Goal: Task Accomplishment & Management: Use online tool/utility

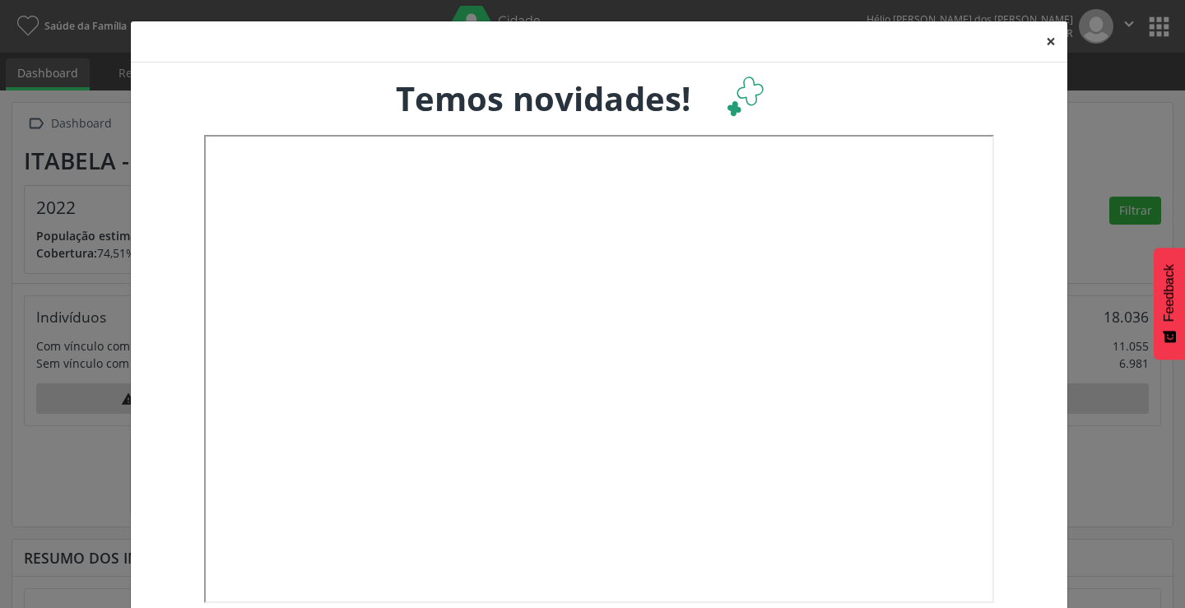
click at [1048, 38] on button "×" at bounding box center [1051, 41] width 33 height 40
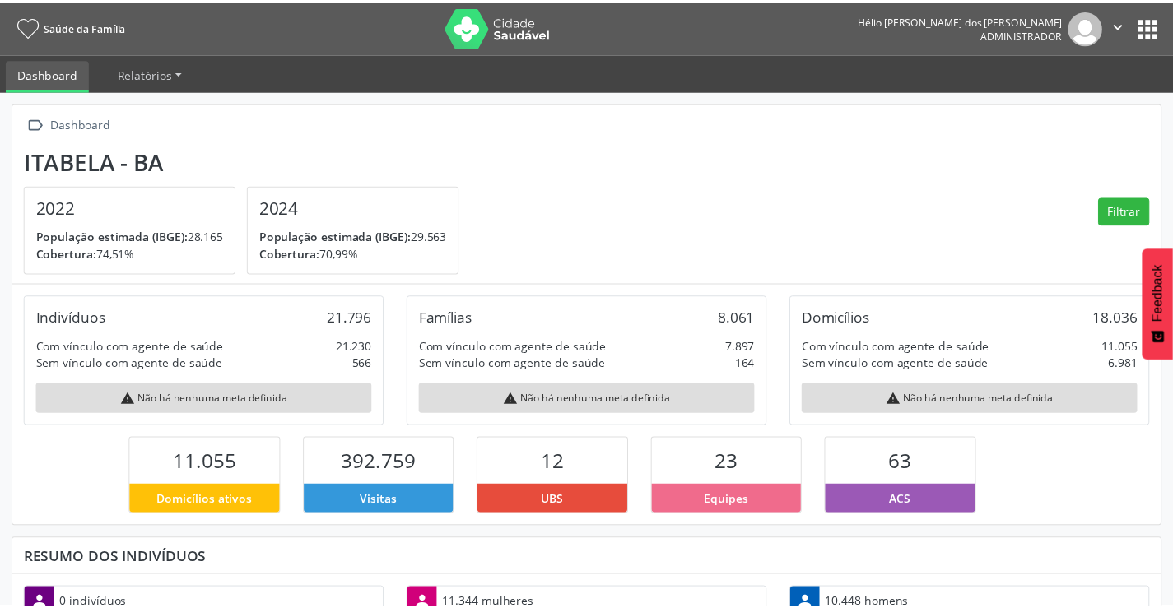
scroll to position [273, 383]
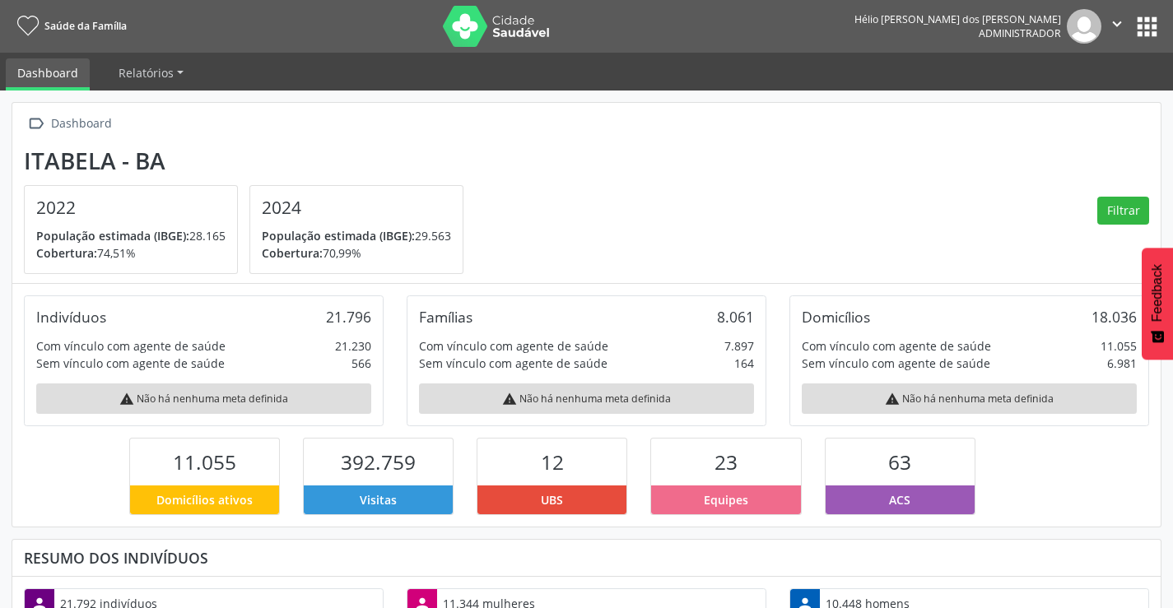
click at [1146, 36] on button "apps" at bounding box center [1147, 26] width 29 height 29
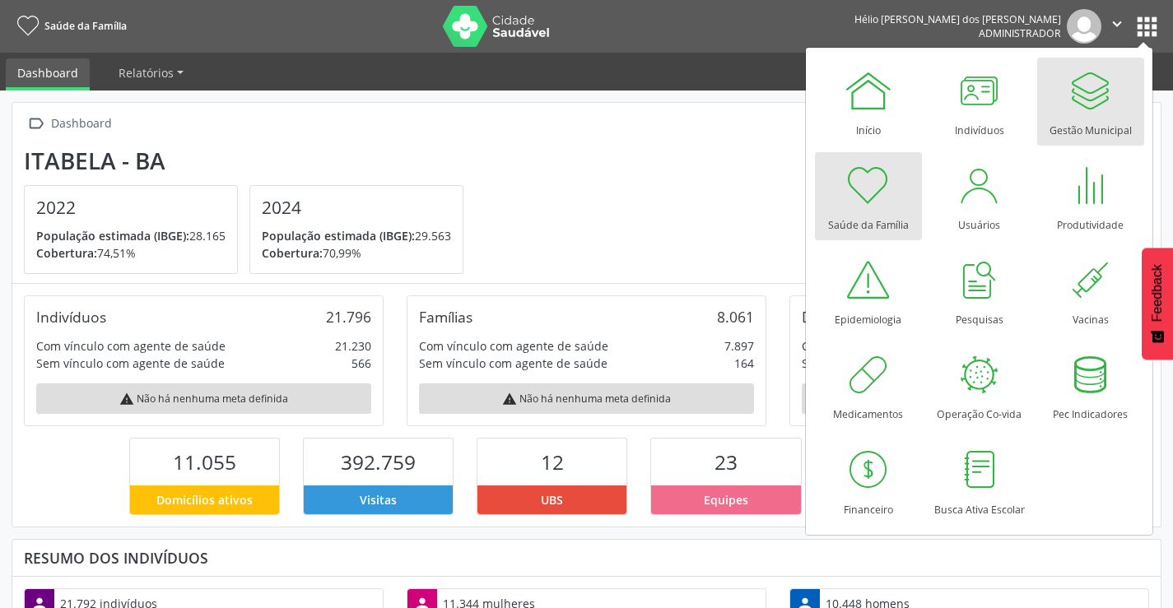
click at [1097, 109] on div at bounding box center [1090, 90] width 49 height 49
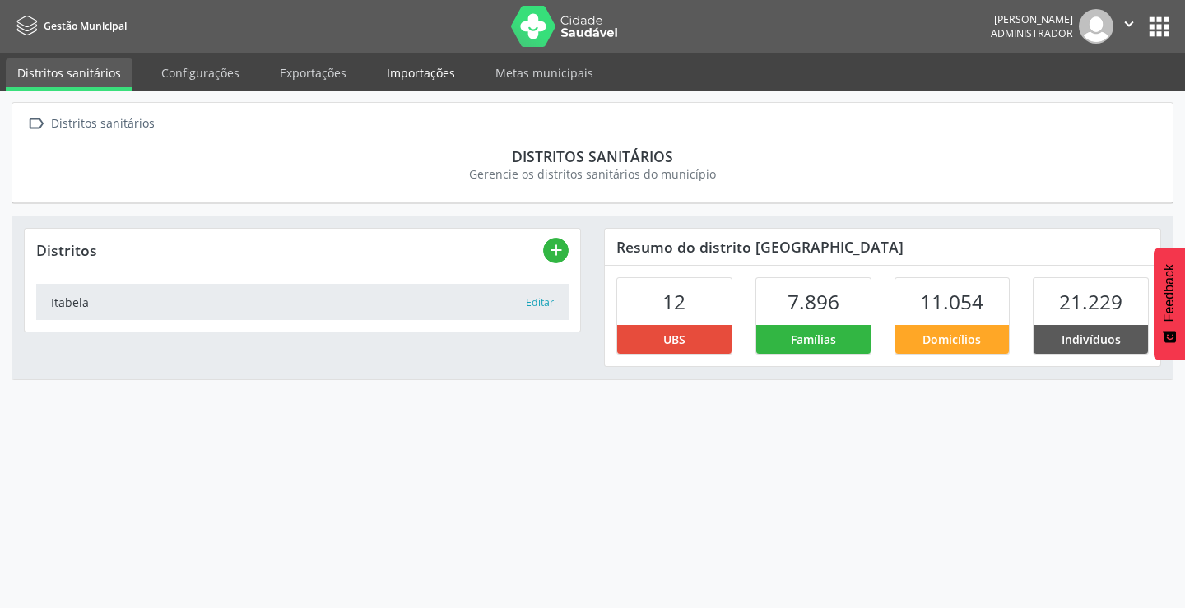
click at [407, 72] on link "Importações" at bounding box center [420, 72] width 91 height 29
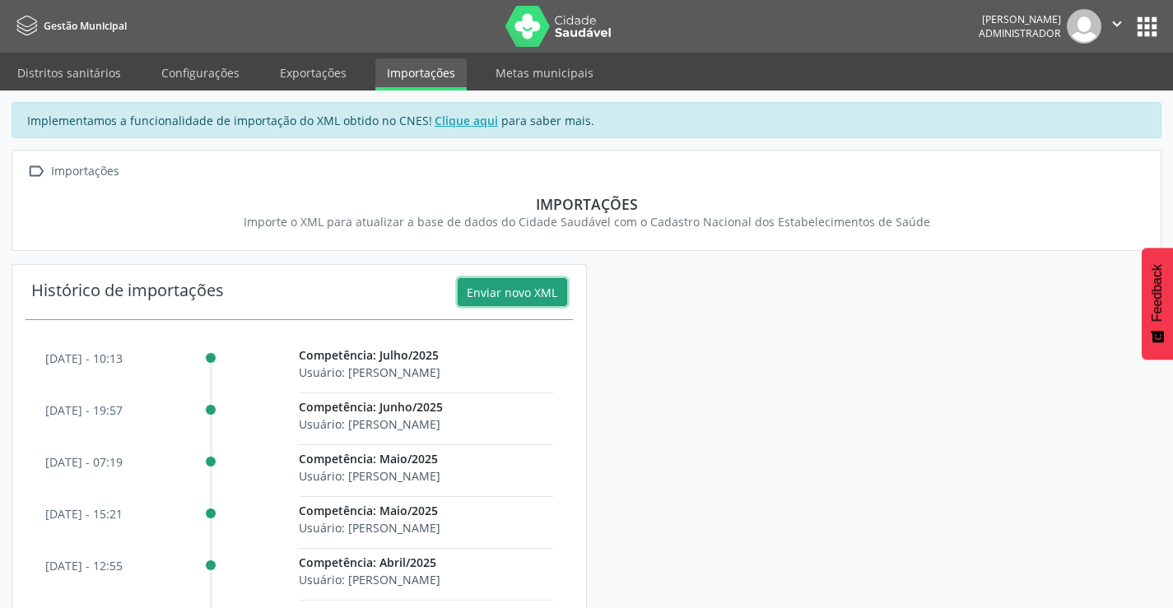
click at [519, 292] on button "Enviar novo XML" at bounding box center [512, 292] width 109 height 28
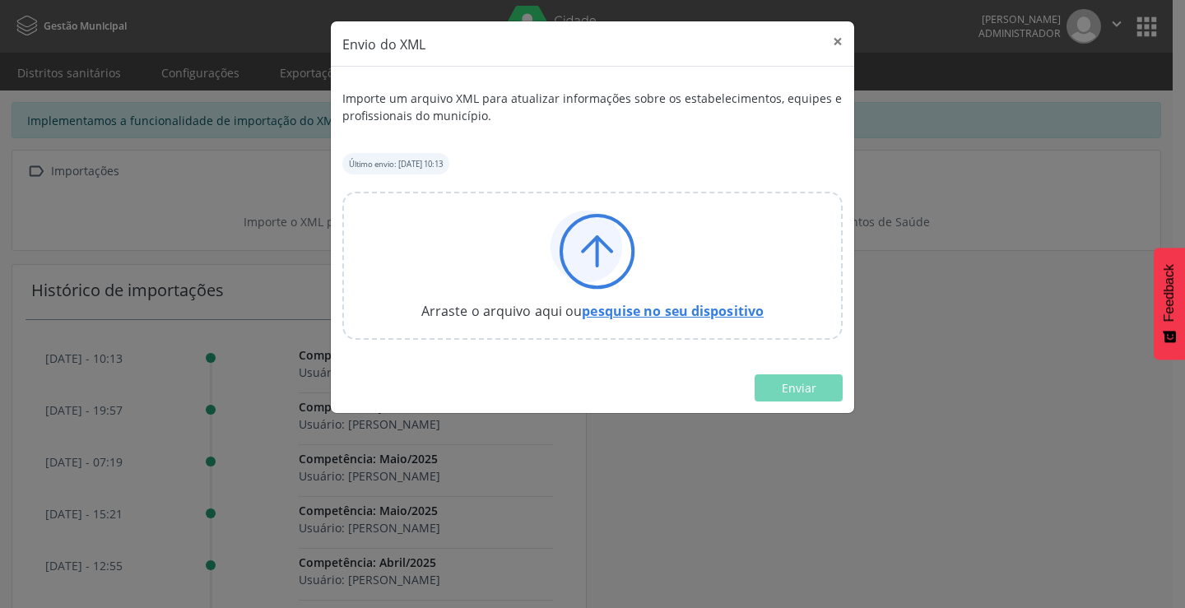
click at [659, 312] on link "pesquise no seu dispositivo" at bounding box center [673, 311] width 182 height 18
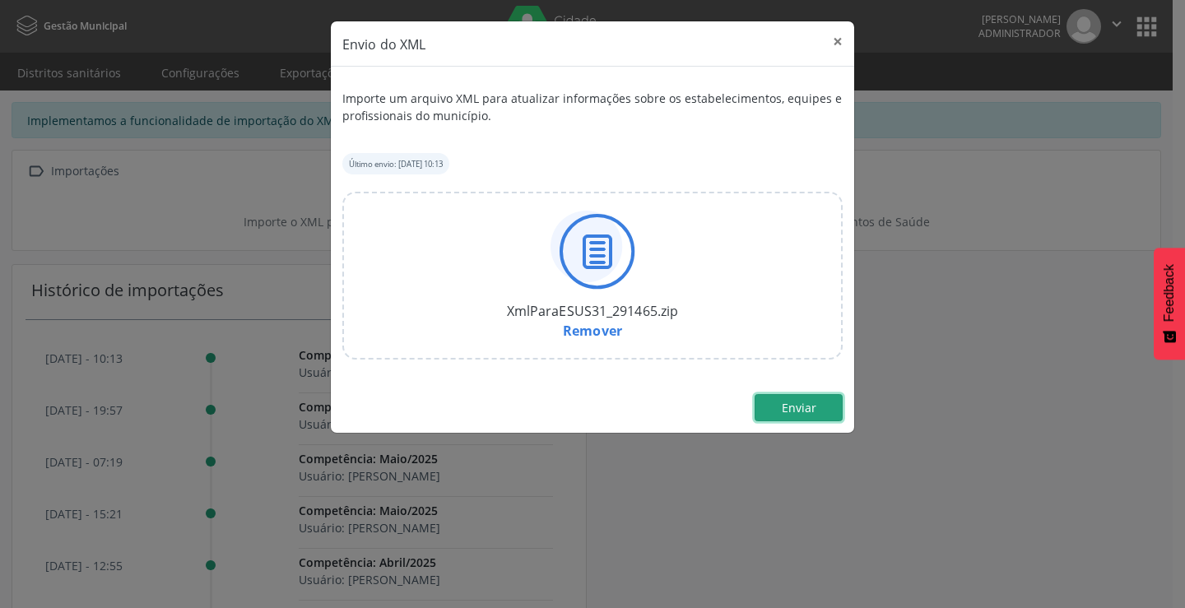
click at [818, 408] on button "Enviar" at bounding box center [799, 408] width 88 height 28
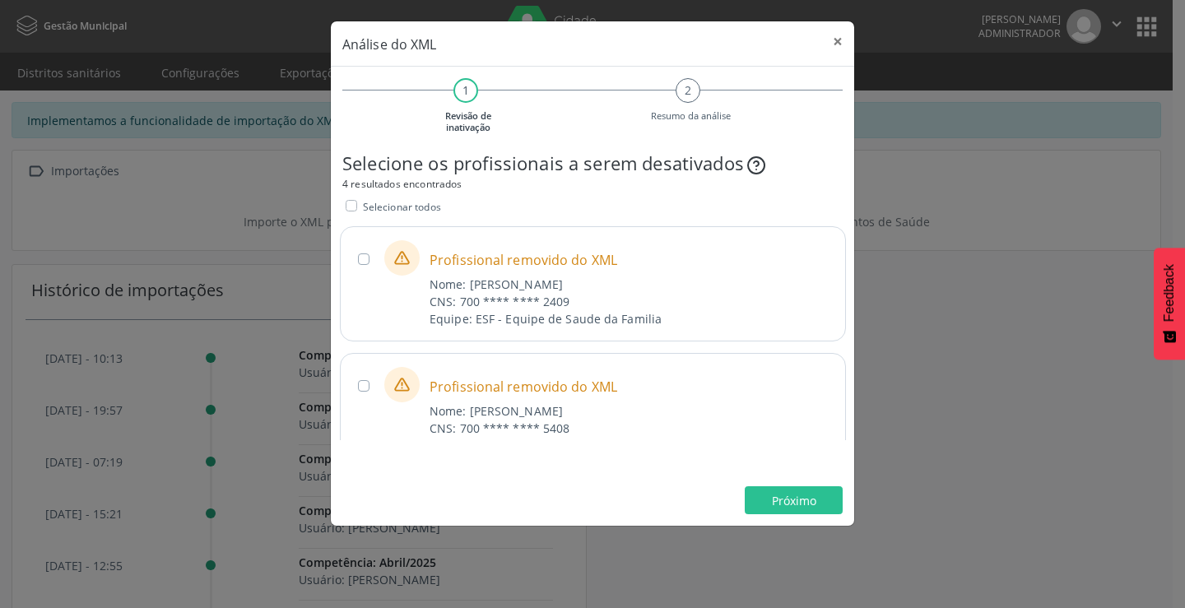
click at [363, 203] on label "Selecionar todos" at bounding box center [402, 206] width 78 height 17
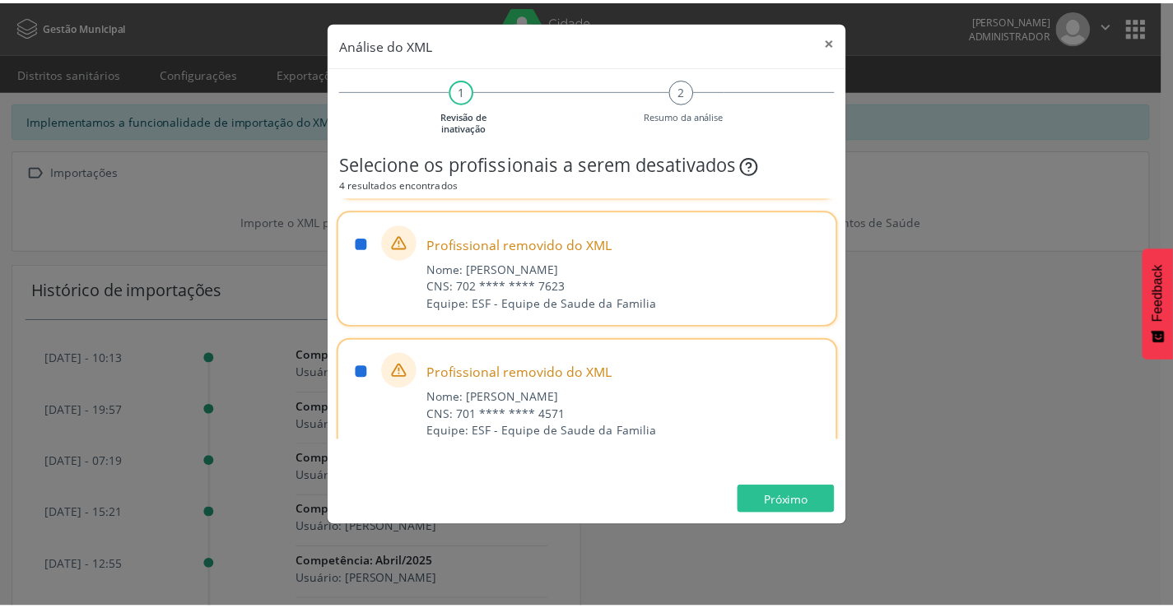
scroll to position [287, 0]
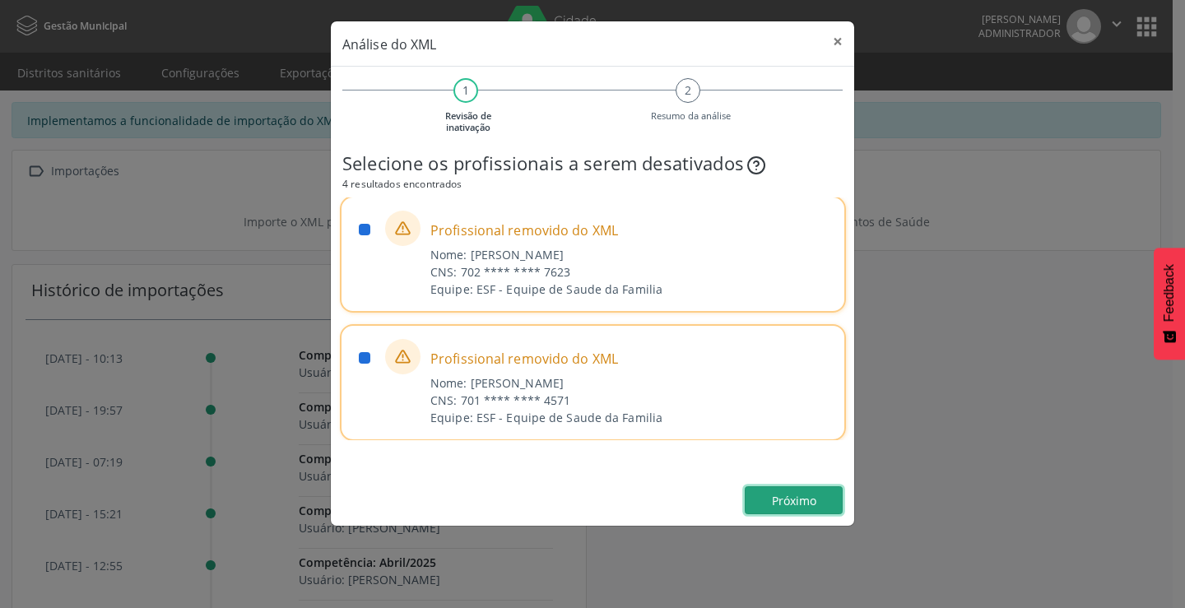
click at [786, 496] on span "Próximo" at bounding box center [794, 501] width 44 height 16
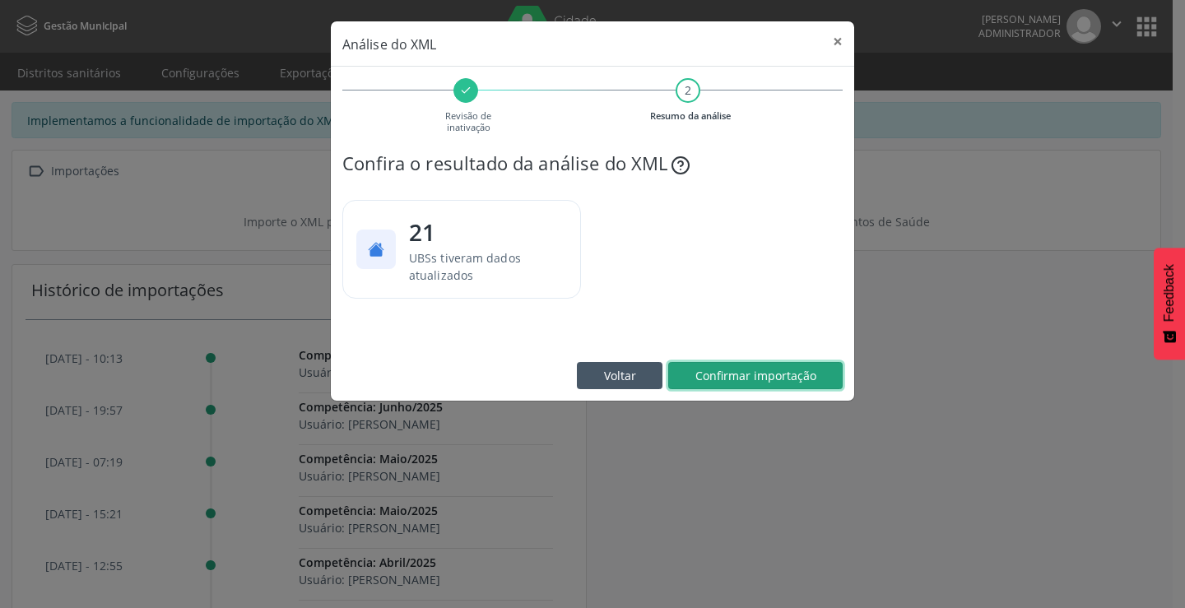
click at [795, 369] on span "Confirmar importação" at bounding box center [756, 376] width 121 height 16
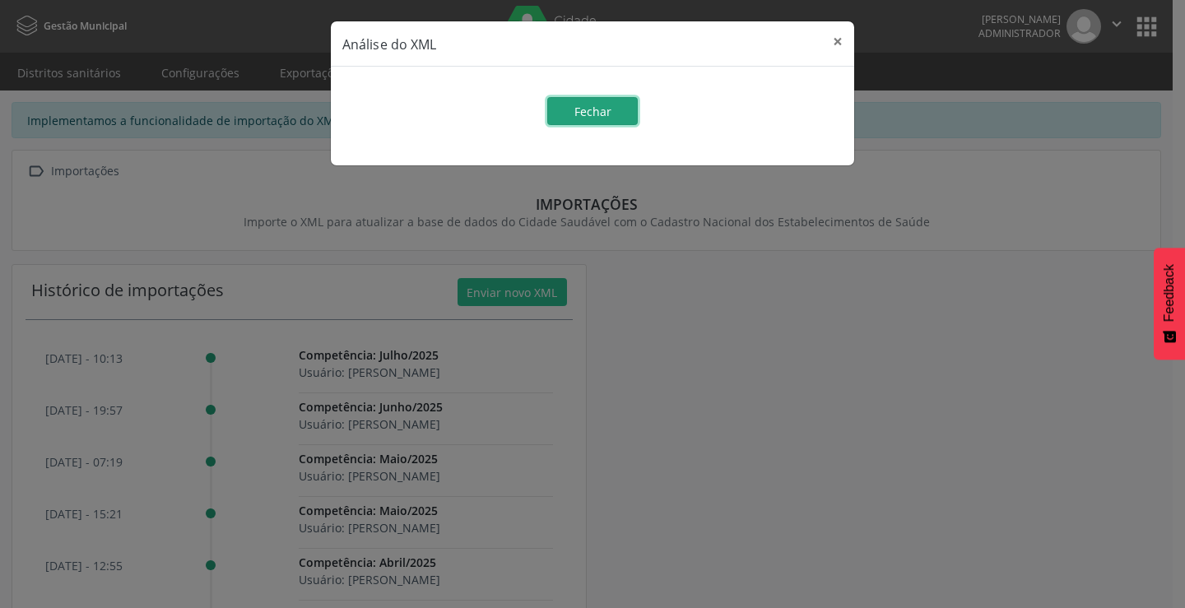
click at [595, 109] on span "Fechar" at bounding box center [593, 112] width 37 height 16
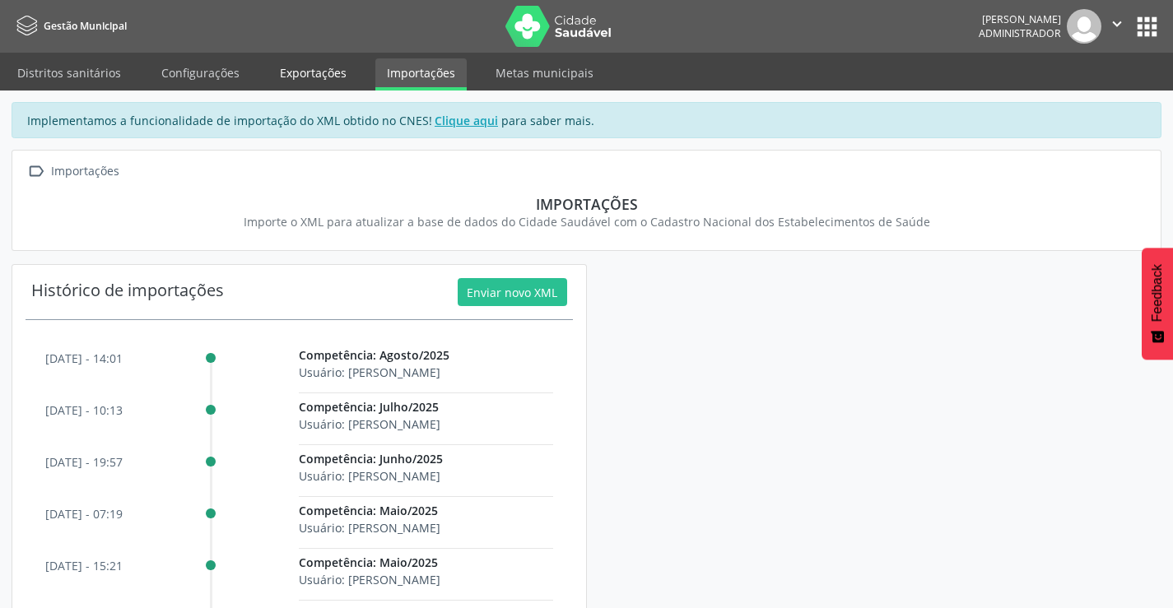
click at [321, 68] on link "Exportações" at bounding box center [313, 72] width 90 height 29
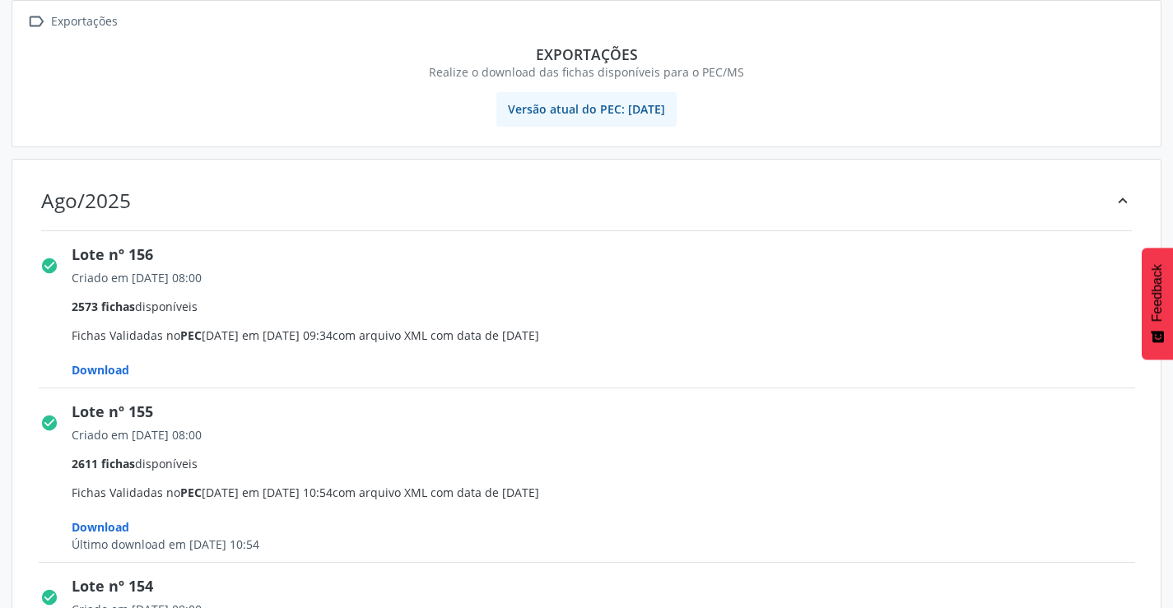
scroll to position [165, 0]
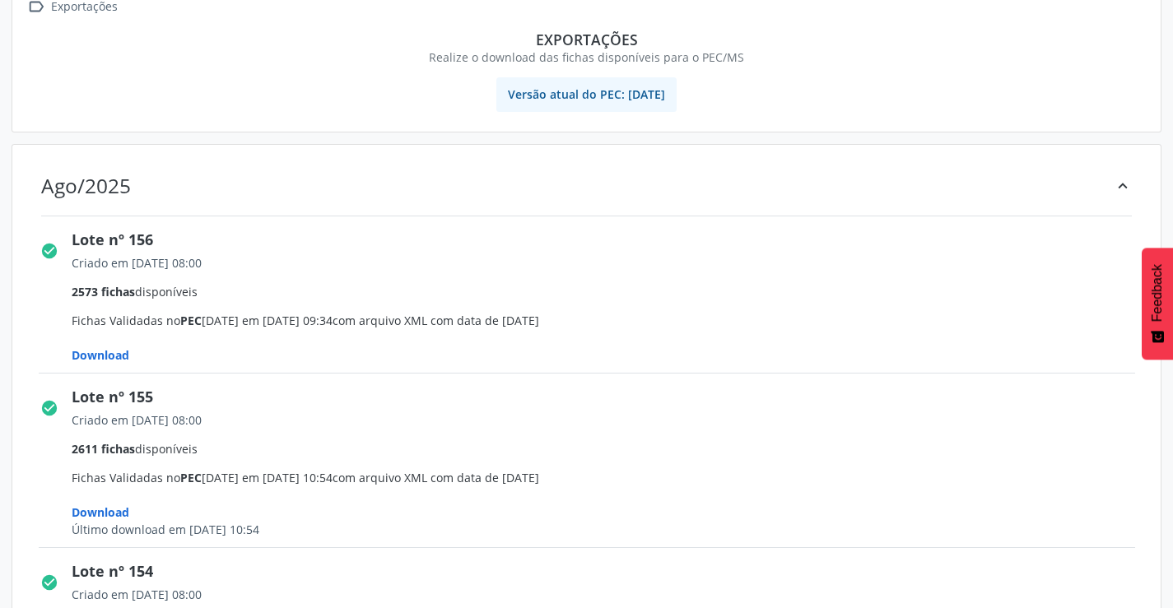
click at [106, 355] on span "Download" at bounding box center [101, 355] width 58 height 16
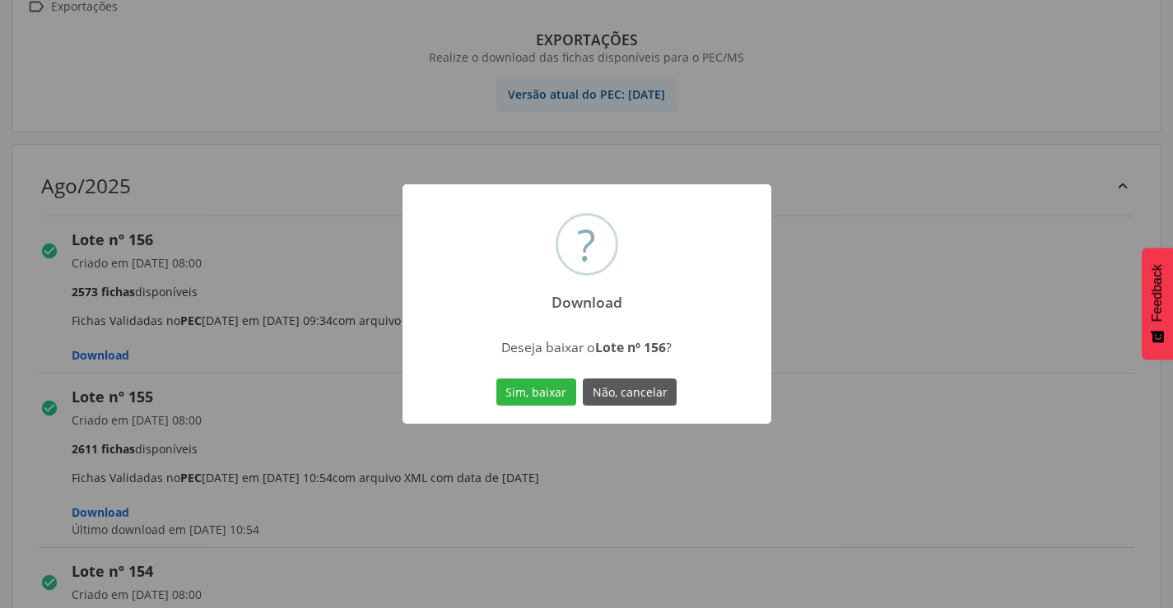
click at [525, 377] on div "Sim, baixar Não, cancelar" at bounding box center [586, 392] width 189 height 35
click at [526, 385] on button "Sim, baixar" at bounding box center [536, 393] width 80 height 28
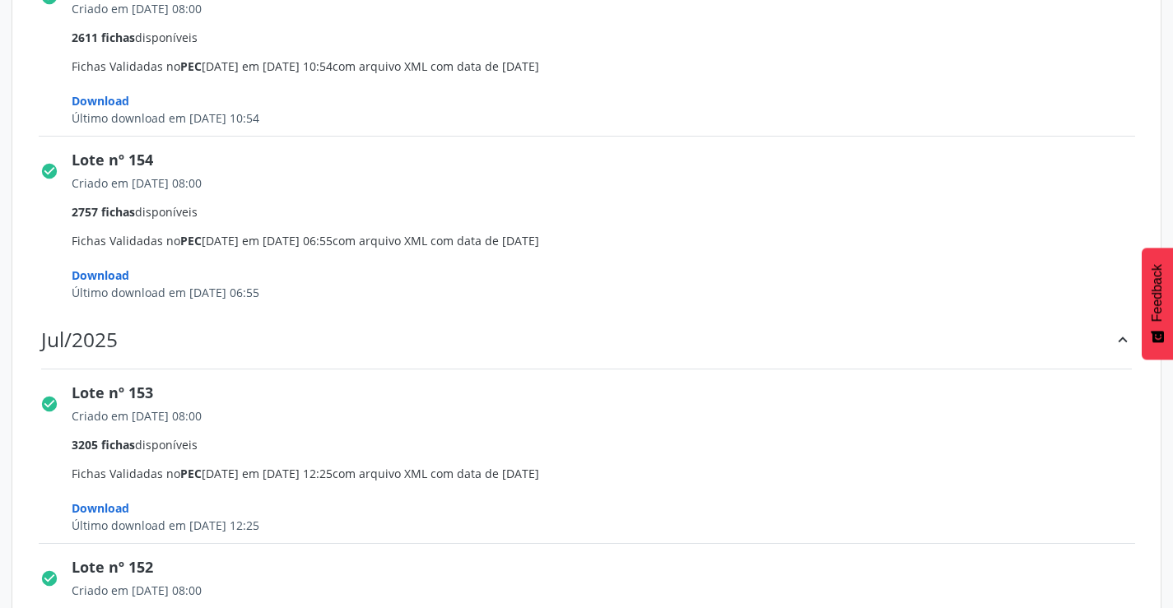
scroll to position [0, 0]
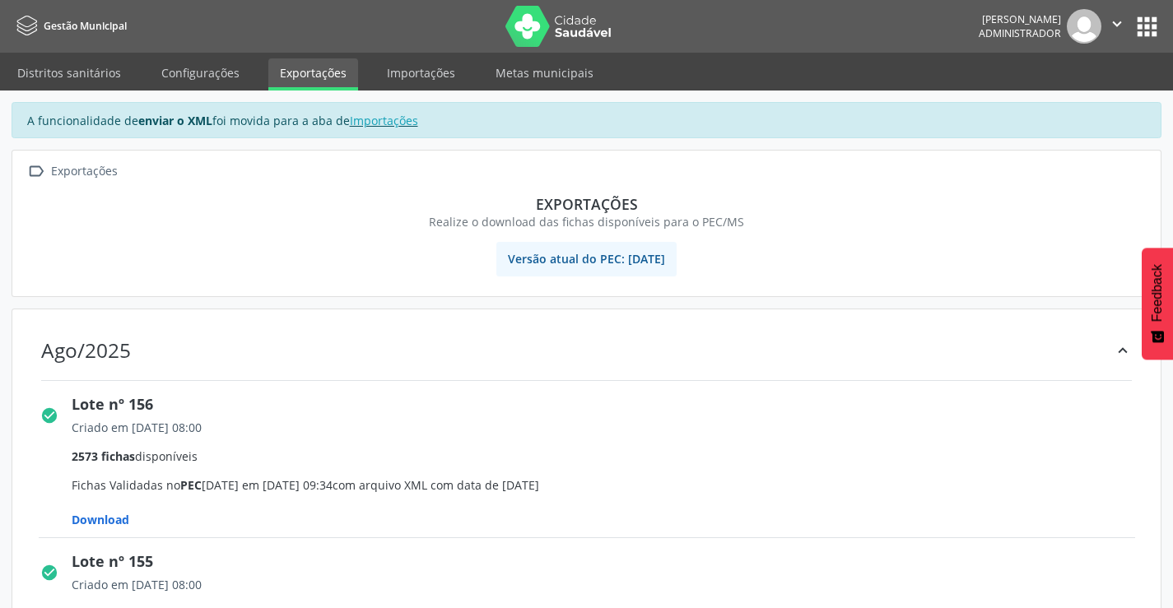
click at [1115, 23] on icon "" at bounding box center [1117, 24] width 18 height 18
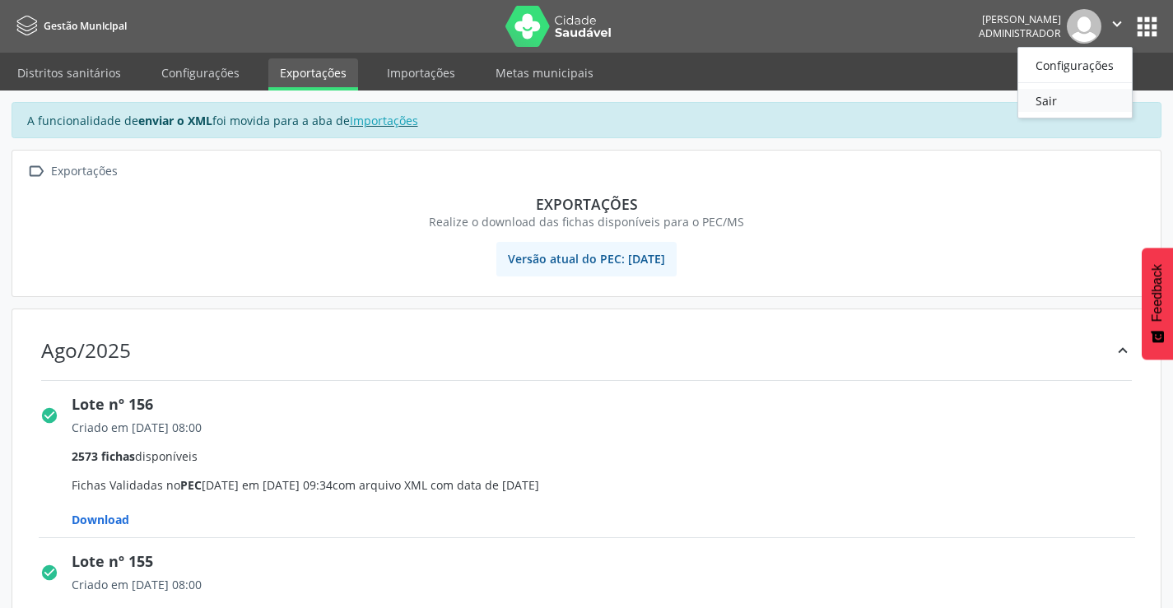
click at [1039, 99] on link "Sair" at bounding box center [1075, 100] width 114 height 23
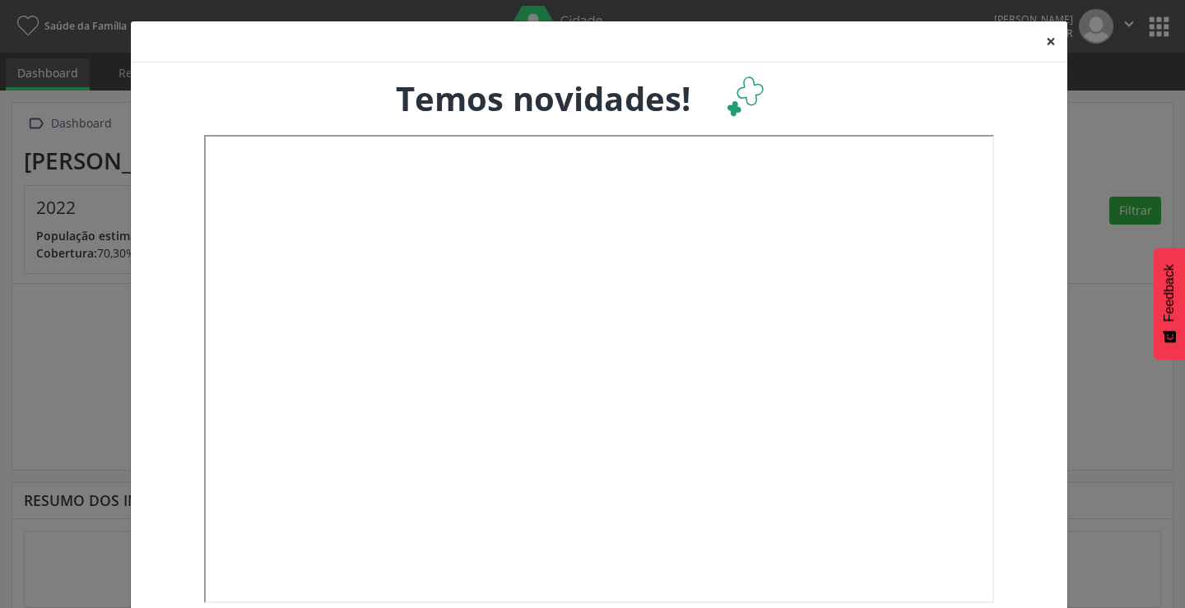
click at [1044, 40] on button "×" at bounding box center [1051, 41] width 33 height 40
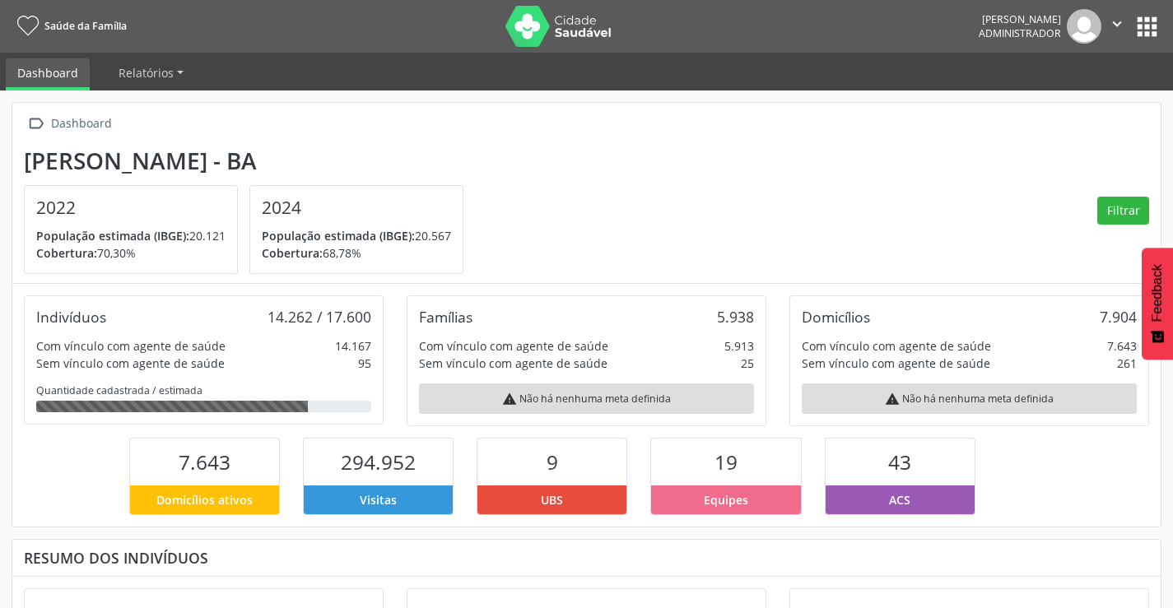
click at [1112, 21] on icon "" at bounding box center [1117, 24] width 18 height 18
click at [1141, 30] on button "apps" at bounding box center [1147, 26] width 29 height 29
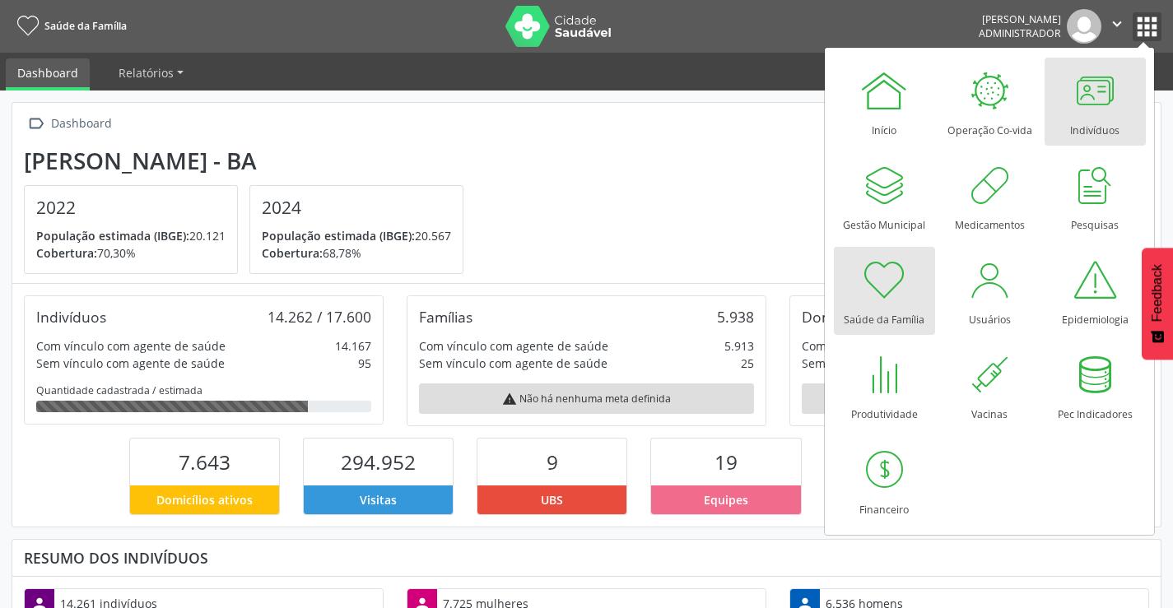
scroll to position [273, 383]
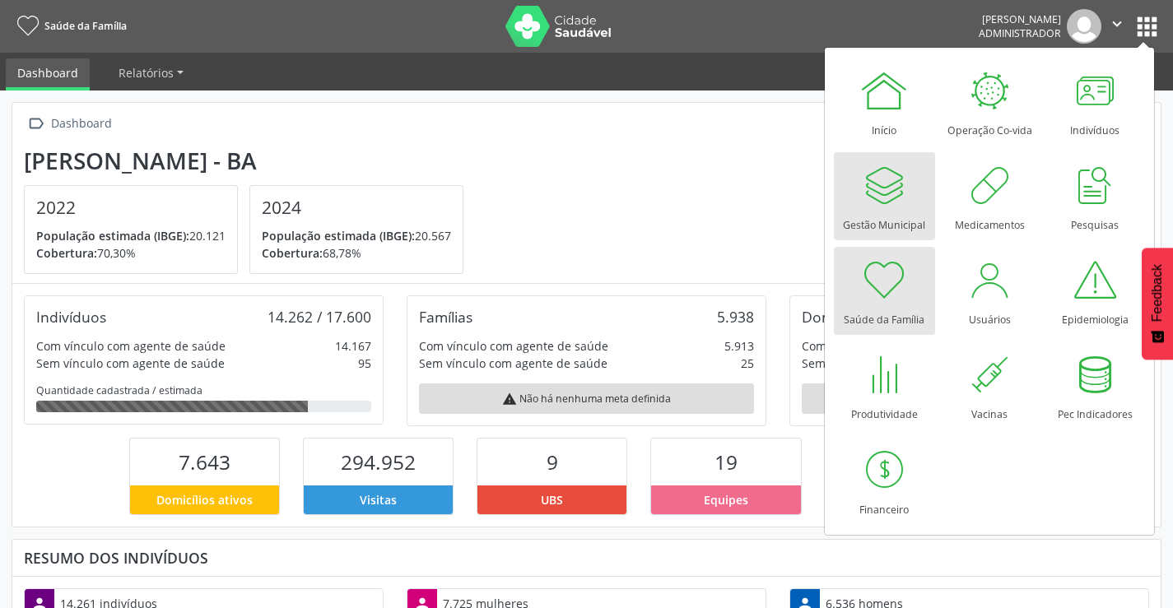
click at [890, 197] on div at bounding box center [883, 185] width 49 height 49
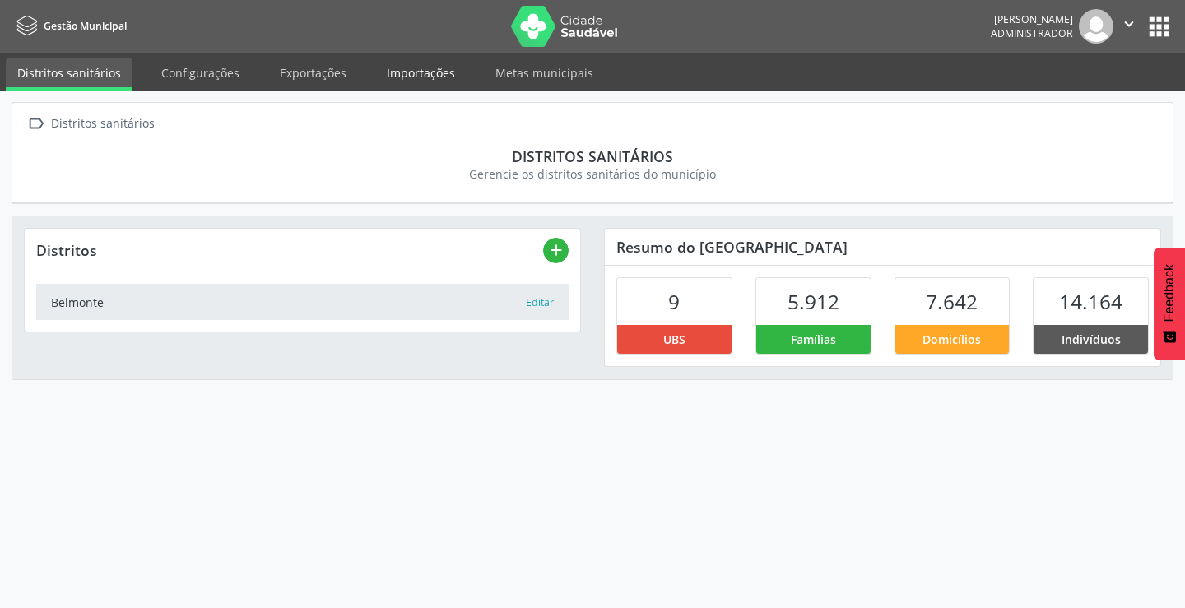
click at [417, 73] on link "Importações" at bounding box center [420, 72] width 91 height 29
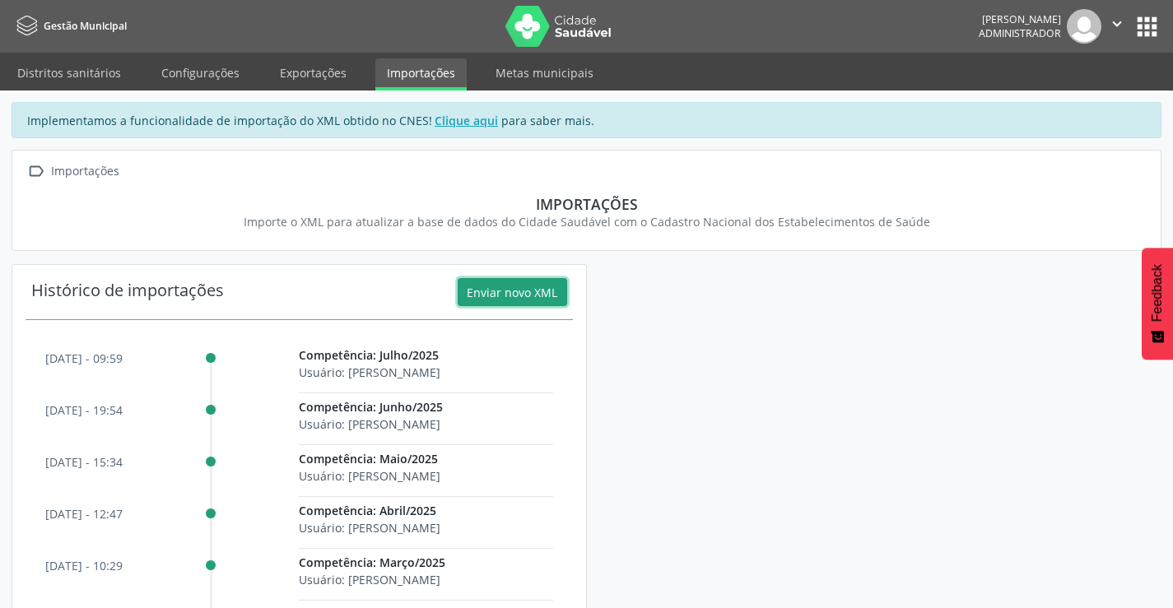
click at [534, 291] on button "Enviar novo XML" at bounding box center [512, 292] width 109 height 28
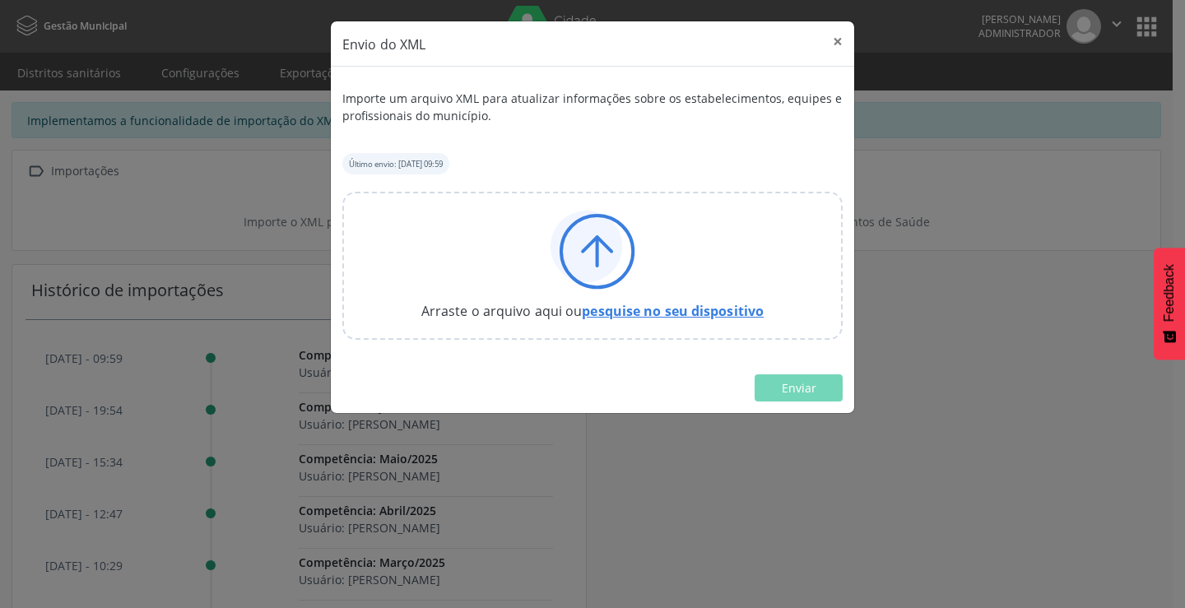
click at [687, 306] on link "pesquise no seu dispositivo" at bounding box center [673, 311] width 182 height 18
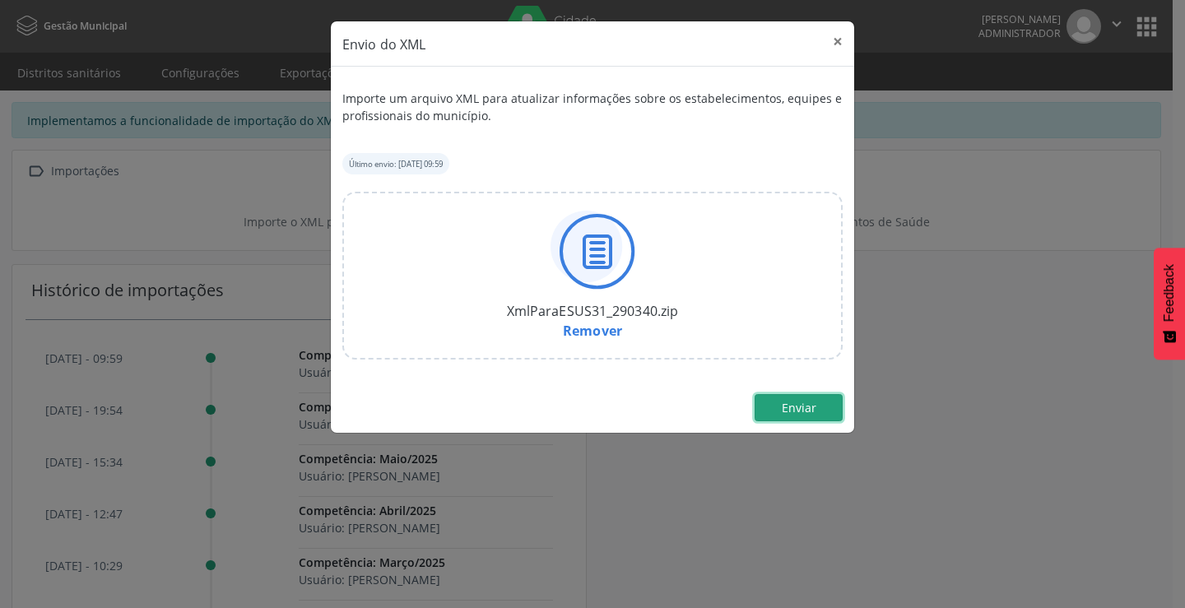
click at [808, 407] on span "Enviar" at bounding box center [799, 408] width 35 height 16
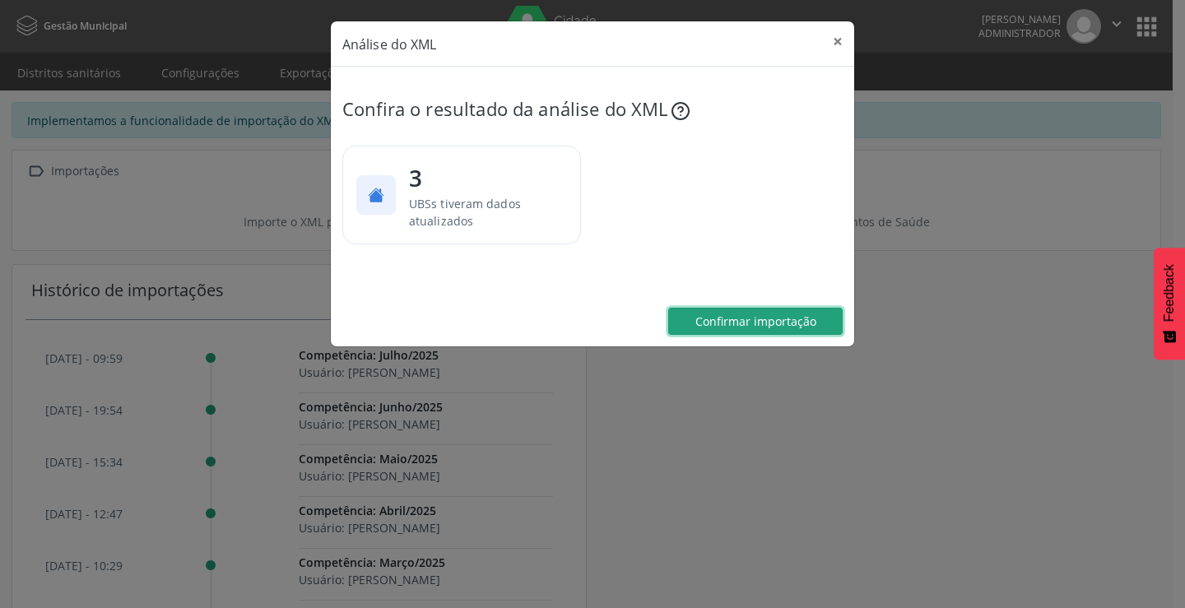
click at [757, 320] on span "Confirmar importação" at bounding box center [756, 322] width 121 height 16
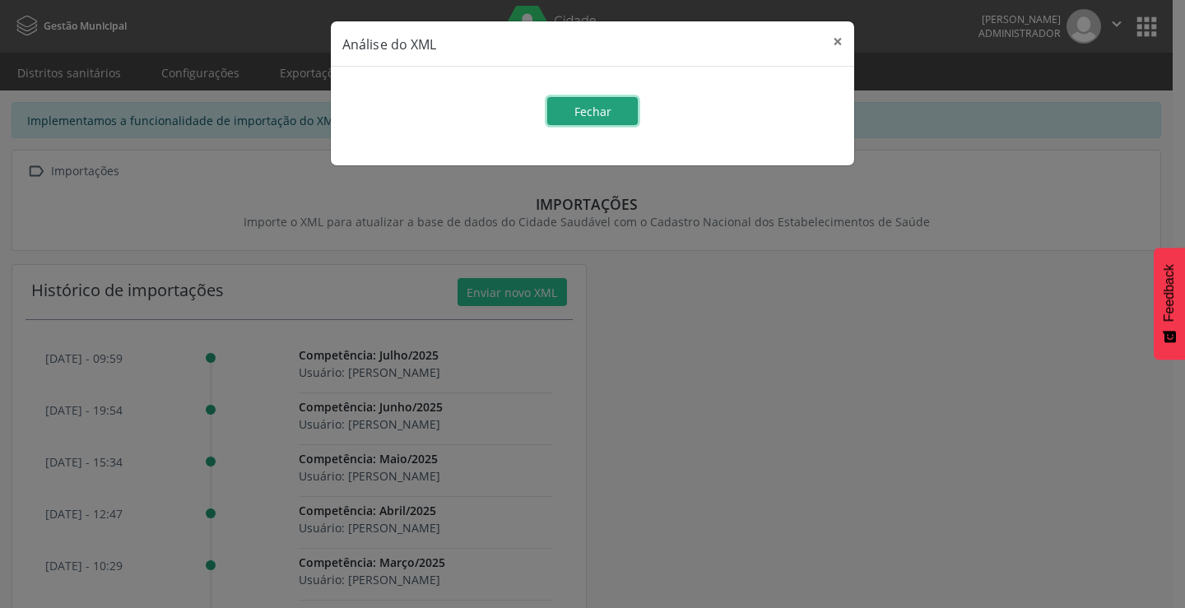
click at [576, 115] on span "Fechar" at bounding box center [593, 112] width 37 height 16
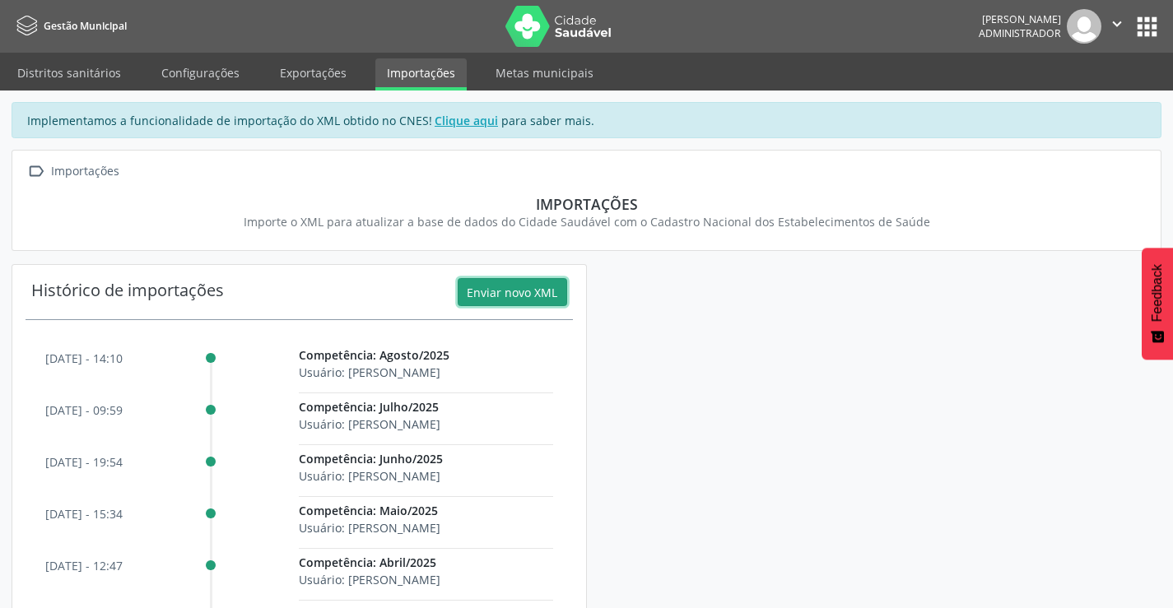
click at [1111, 23] on icon "" at bounding box center [1117, 24] width 18 height 18
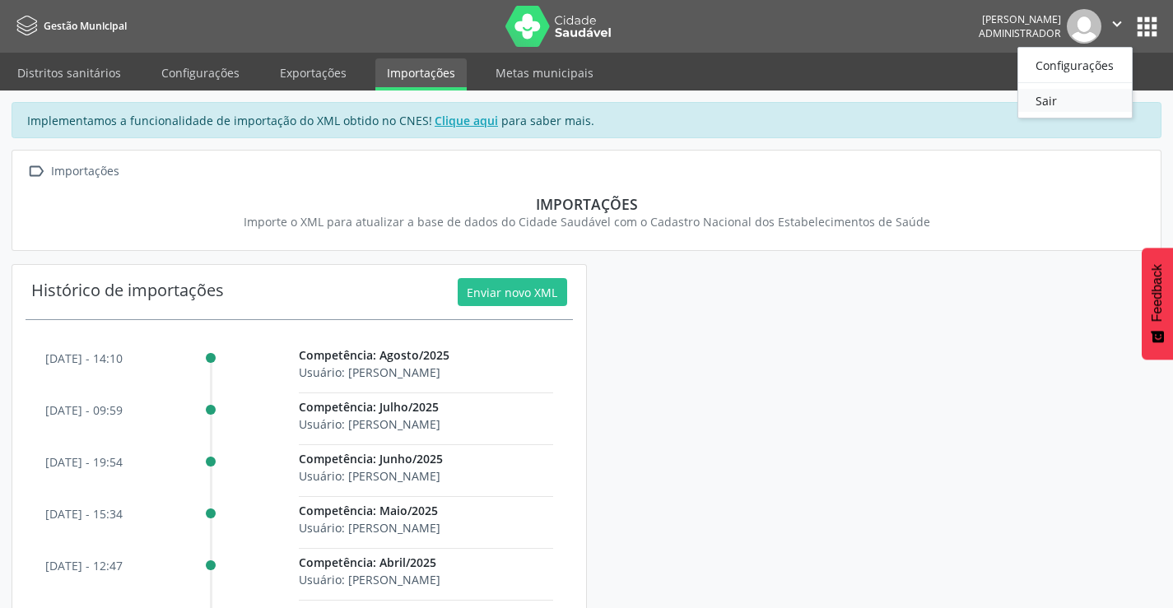
click at [1042, 101] on link "Sair" at bounding box center [1075, 100] width 114 height 23
